Goal: Task Accomplishment & Management: Complete application form

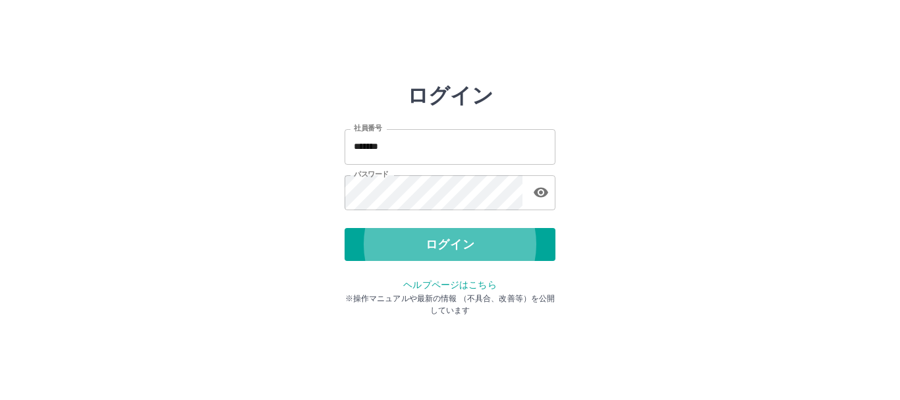
click at [345, 228] on button "ログイン" at bounding box center [450, 244] width 211 height 33
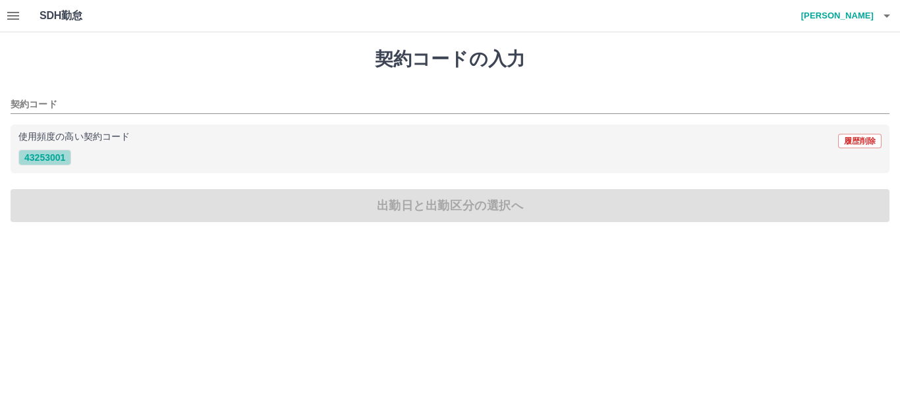
click at [54, 161] on button "43253001" at bounding box center [44, 158] width 53 height 16
type input "********"
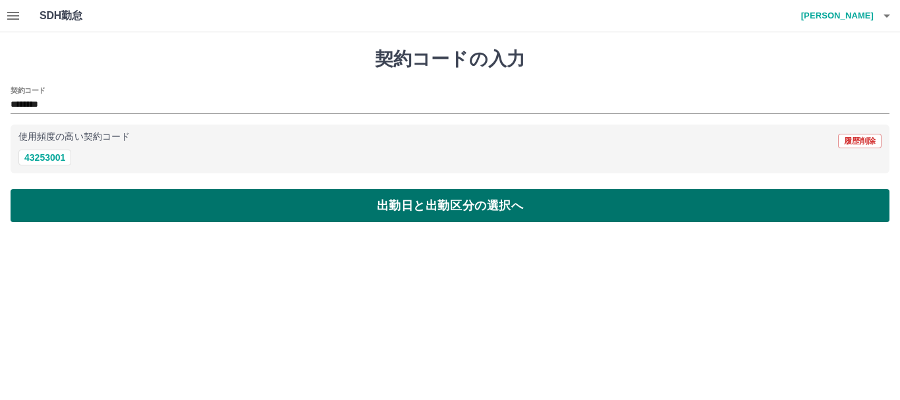
click at [121, 206] on button "出勤日と出勤区分の選択へ" at bounding box center [450, 205] width 879 height 33
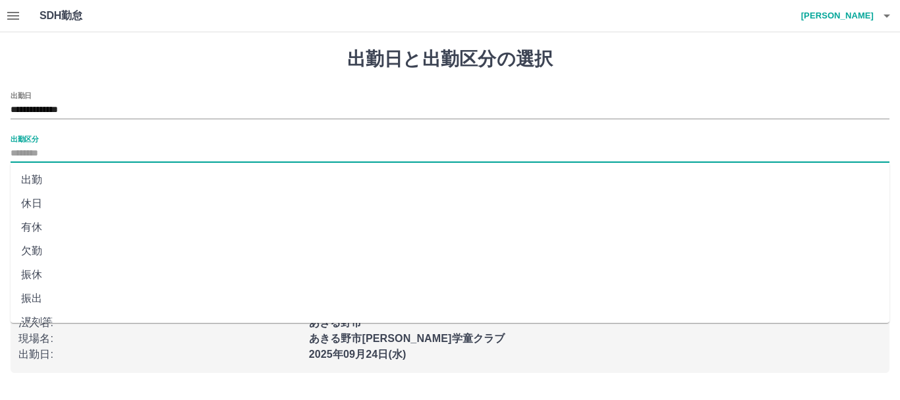
click at [36, 153] on input "出勤区分" at bounding box center [450, 154] width 879 height 16
click at [53, 182] on li "出勤" at bounding box center [450, 180] width 879 height 24
type input "**"
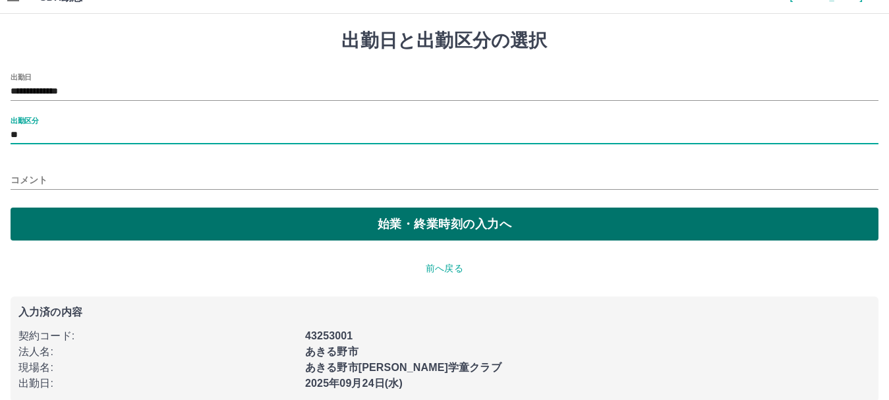
scroll to position [36, 0]
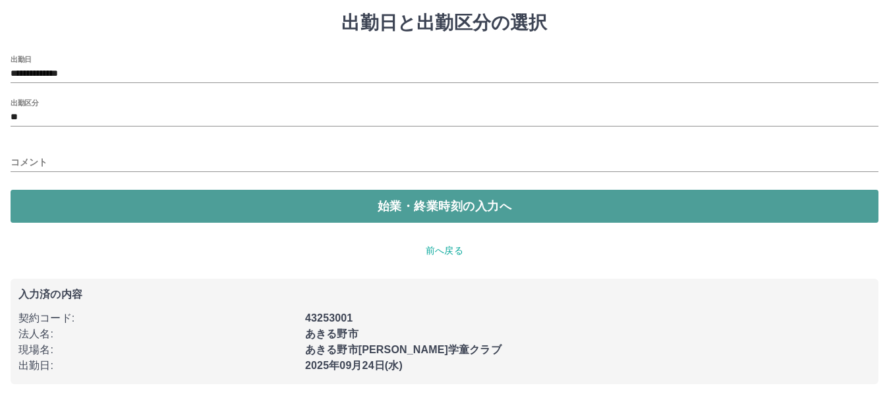
click at [213, 201] on button "始業・終業時刻の入力へ" at bounding box center [445, 206] width 868 height 33
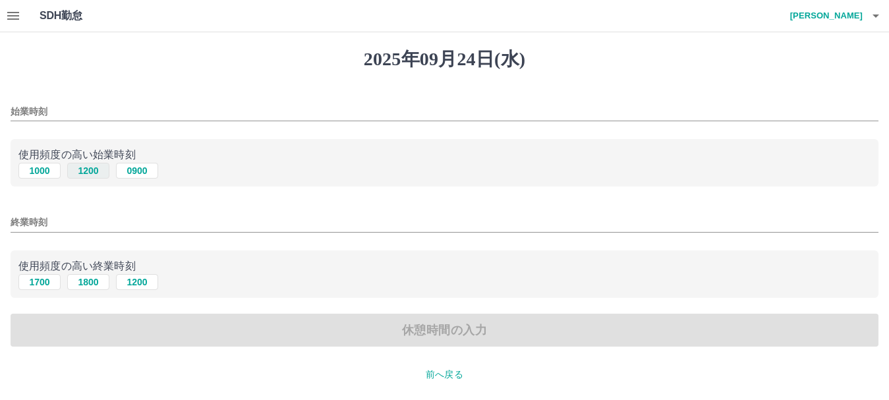
click at [86, 165] on button "1200" at bounding box center [88, 171] width 42 height 16
type input "****"
click at [86, 282] on button "1800" at bounding box center [88, 282] width 42 height 16
type input "****"
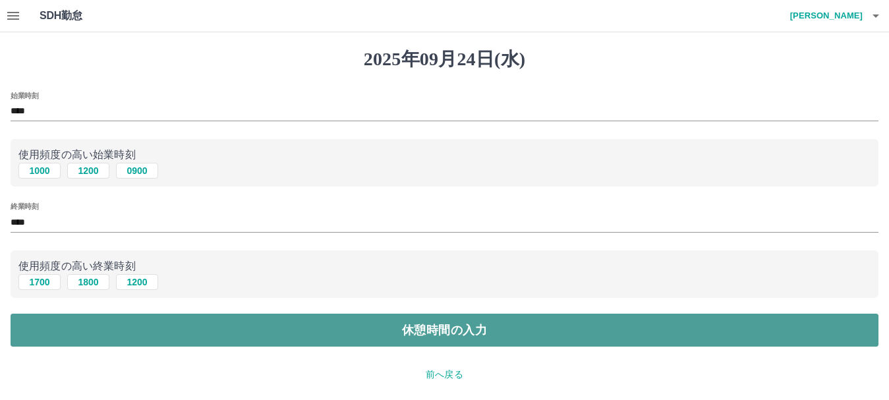
click at [99, 325] on button "休憩時間の入力" at bounding box center [445, 330] width 868 height 33
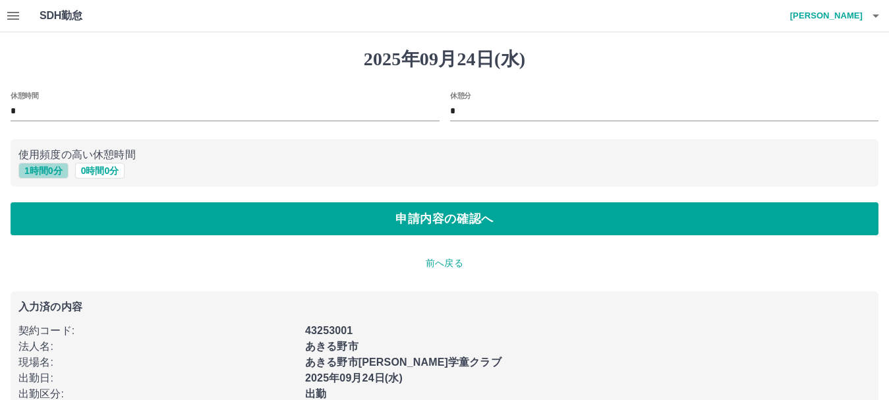
click at [46, 167] on button "1 時間 0 分" at bounding box center [43, 171] width 50 height 16
click at [88, 167] on button "0 時間 0 分" at bounding box center [100, 171] width 50 height 16
type input "*"
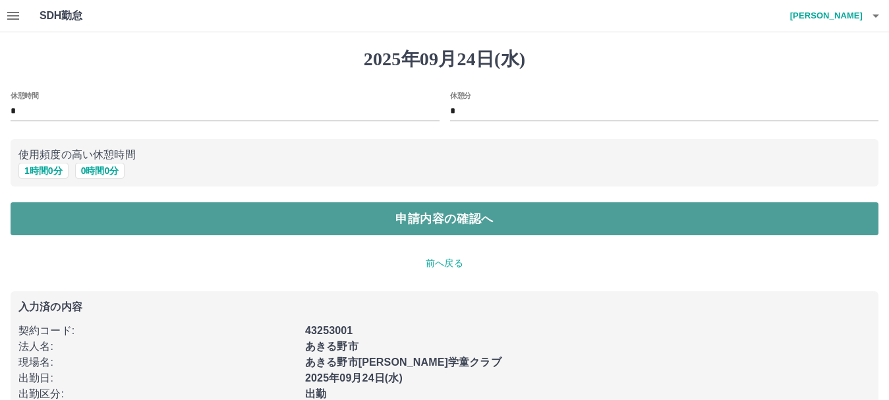
click at [88, 217] on button "申請内容の確認へ" at bounding box center [445, 218] width 868 height 33
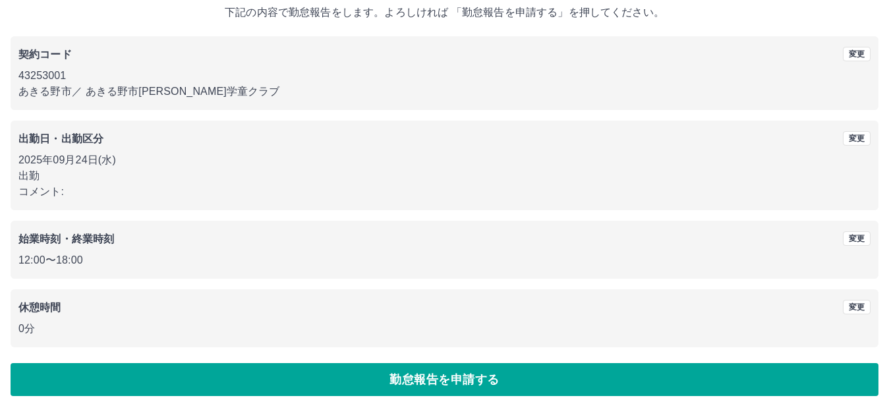
scroll to position [94, 0]
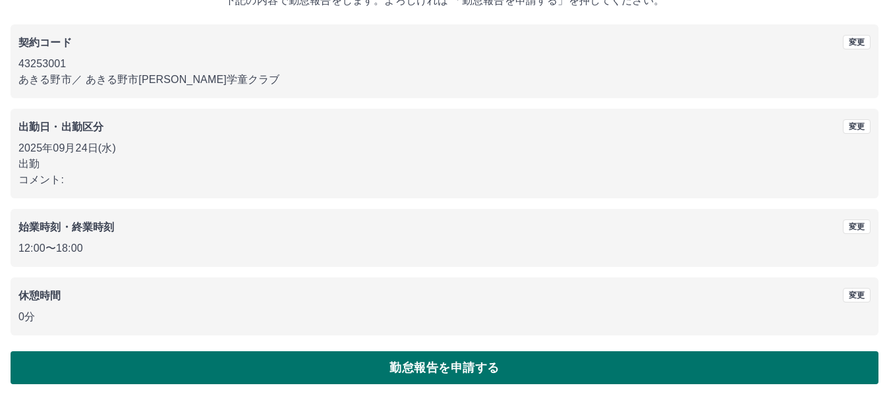
click at [418, 362] on button "勤怠報告を申請する" at bounding box center [445, 367] width 868 height 33
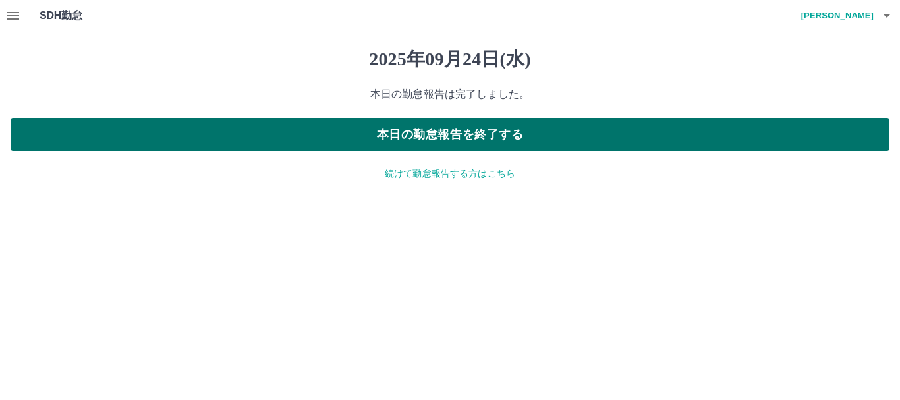
click at [335, 135] on button "本日の勤怠報告を終了する" at bounding box center [450, 134] width 879 height 33
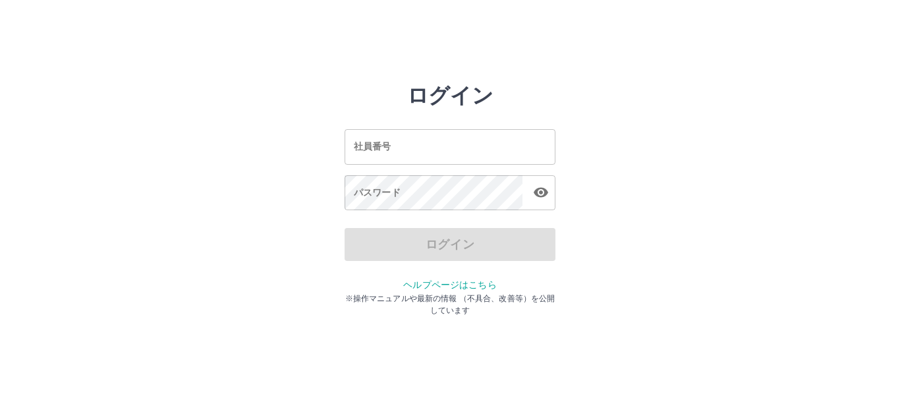
click at [390, 149] on input "社員番号" at bounding box center [450, 146] width 211 height 35
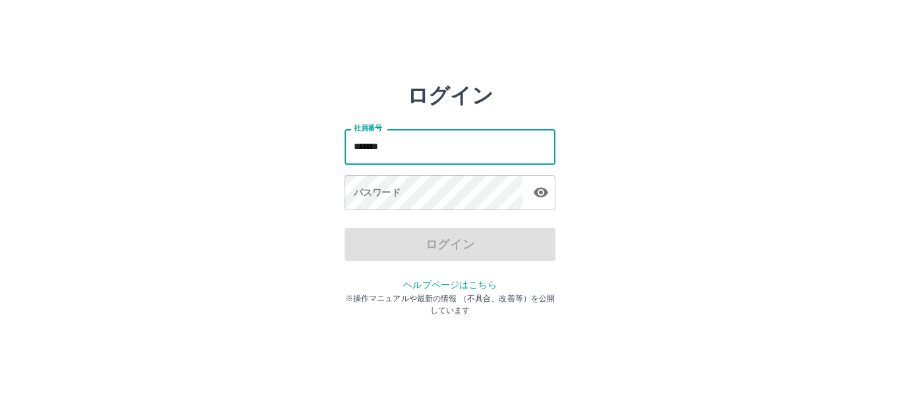
type input "*******"
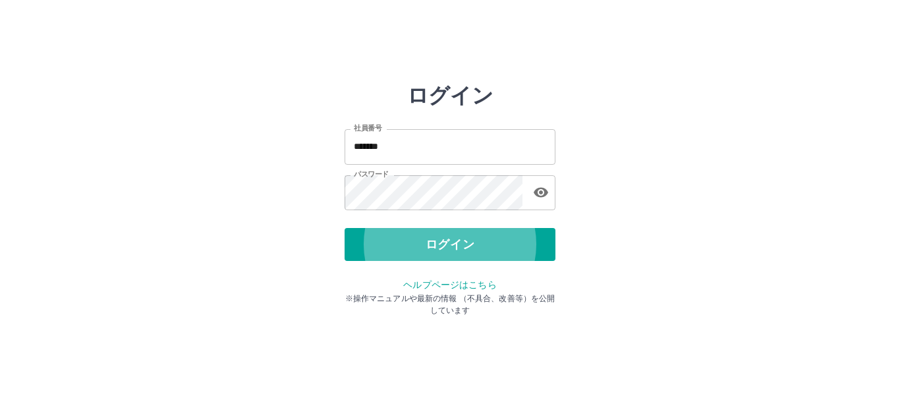
click at [345, 228] on button "ログイン" at bounding box center [450, 244] width 211 height 33
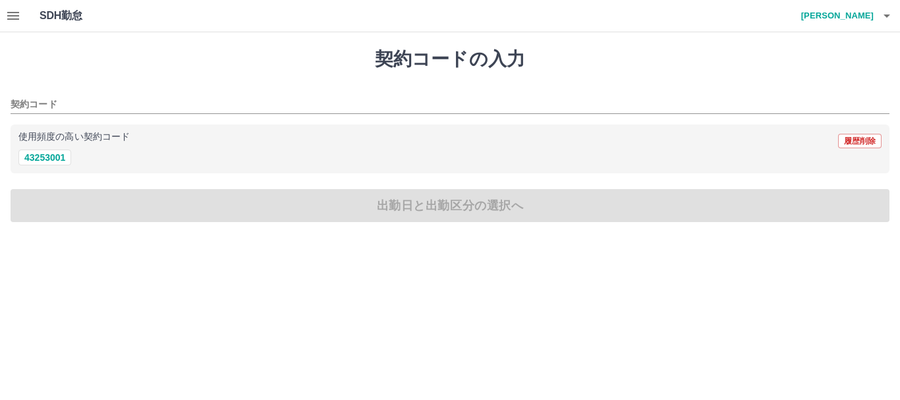
click at [22, 16] on button "button" at bounding box center [13, 16] width 26 height 32
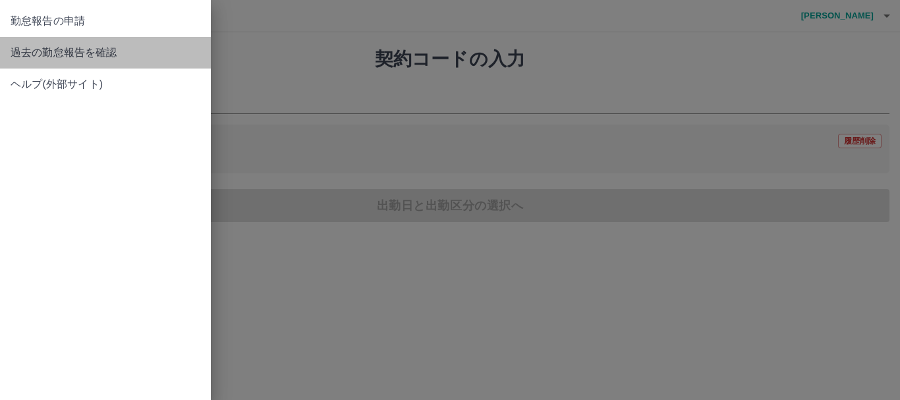
click at [63, 54] on span "過去の勤怠報告を確認" at bounding box center [106, 53] width 190 height 16
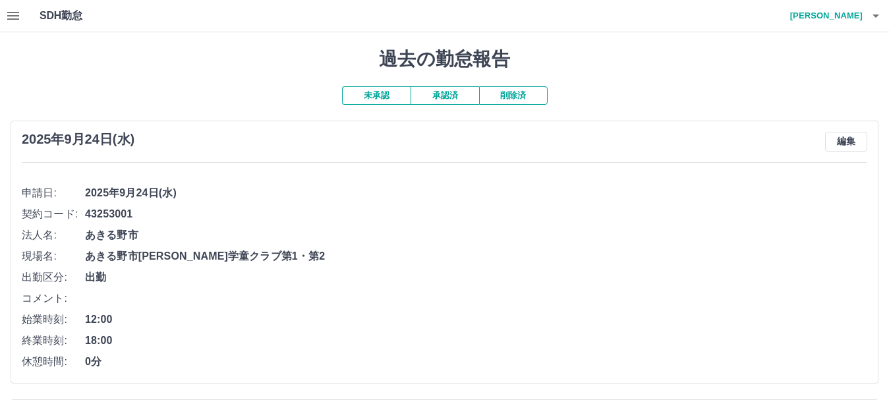
click at [853, 16] on h4 "西村　宏樹" at bounding box center [822, 16] width 79 height 32
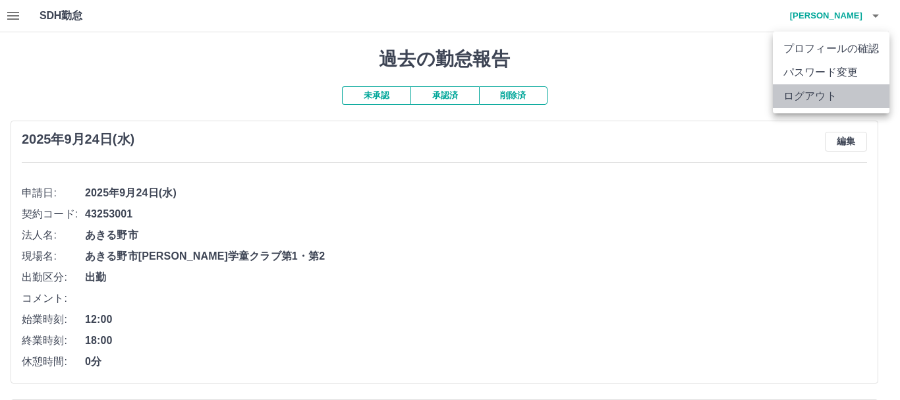
click at [819, 91] on li "ログアウト" at bounding box center [831, 96] width 117 height 24
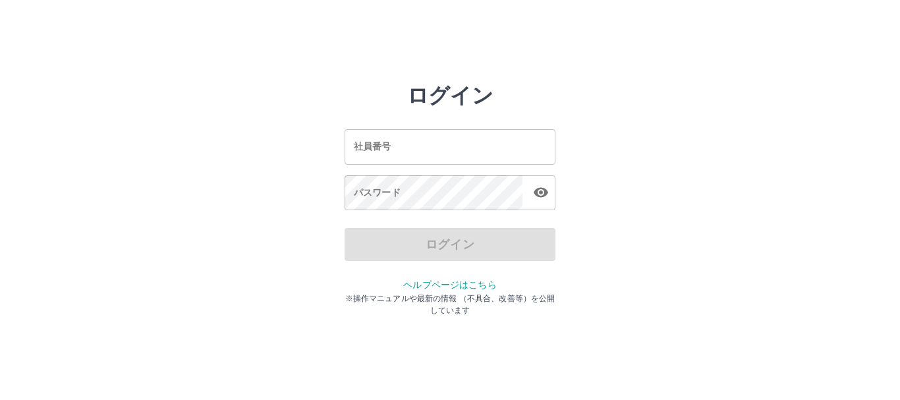
click at [642, 67] on html "ログイン 社員番号 社員番号 パスワード パスワード ログイン ヘルプページはこちら ※操作マニュアルや最新の情報 （不具合、改善等）を公開しています" at bounding box center [450, 147] width 900 height 294
